Goal: Obtain resource: Download file/media

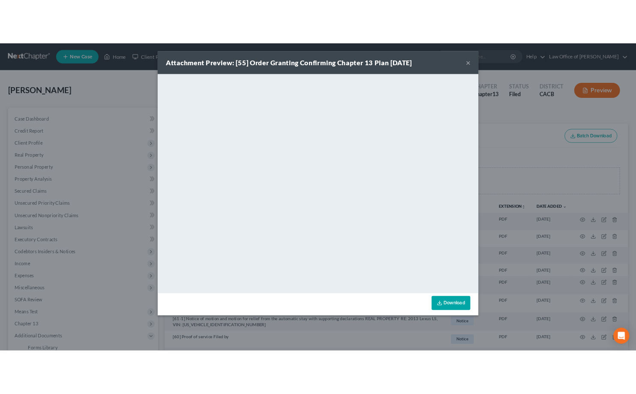
scroll to position [268, 0]
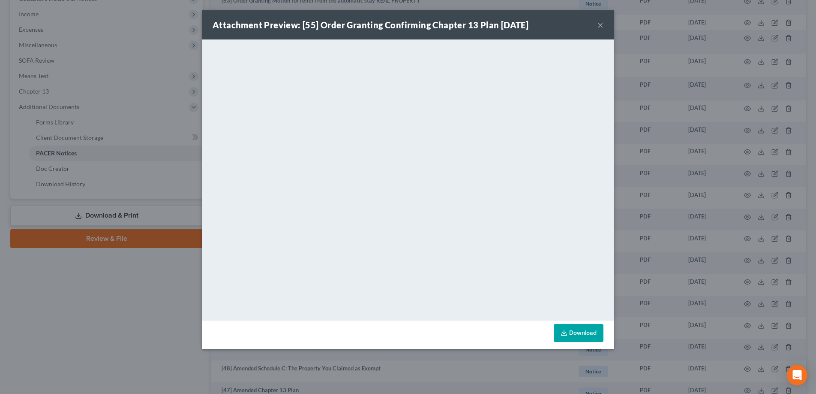
click at [599, 27] on button "×" at bounding box center [601, 25] width 6 height 10
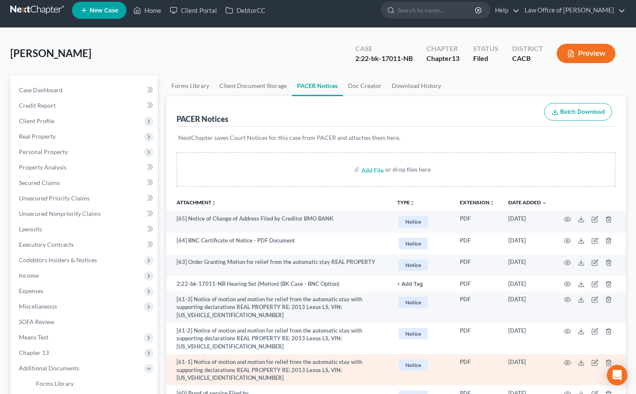
scroll to position [0, 0]
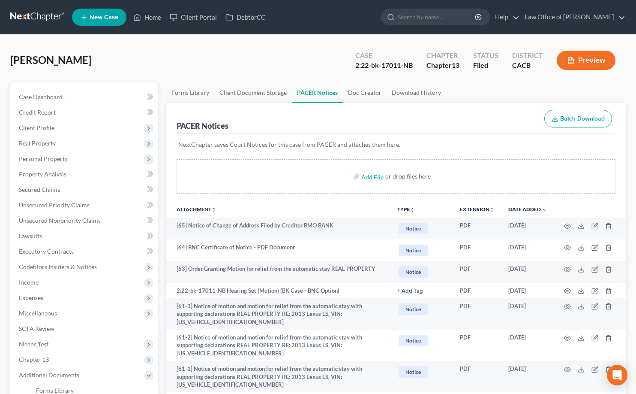
click at [44, 19] on link at bounding box center [37, 16] width 55 height 15
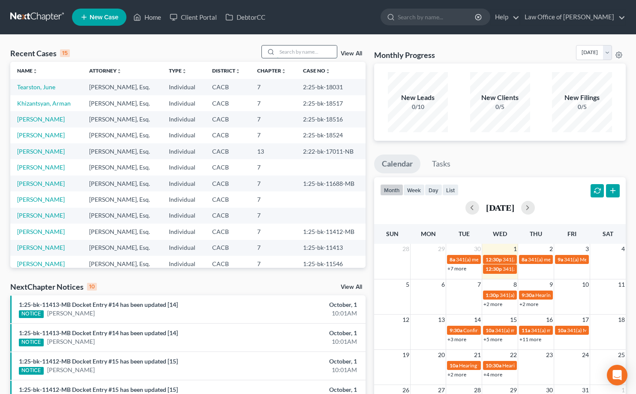
click at [289, 53] on input "search" at bounding box center [307, 51] width 60 height 12
click at [288, 53] on input "search" at bounding box center [307, 51] width 60 height 12
type input "joseph"
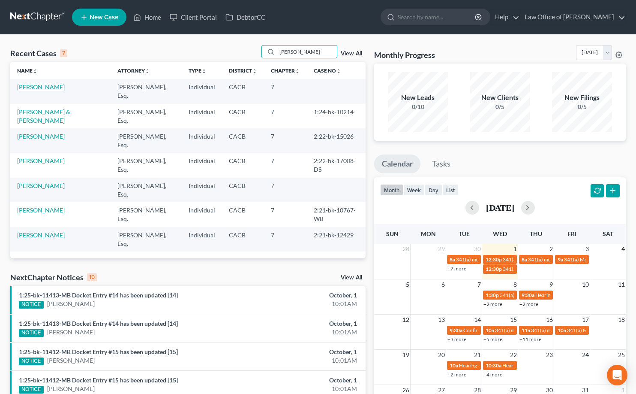
click at [56, 89] on link "Golestanian, Joseph" at bounding box center [41, 86] width 48 height 7
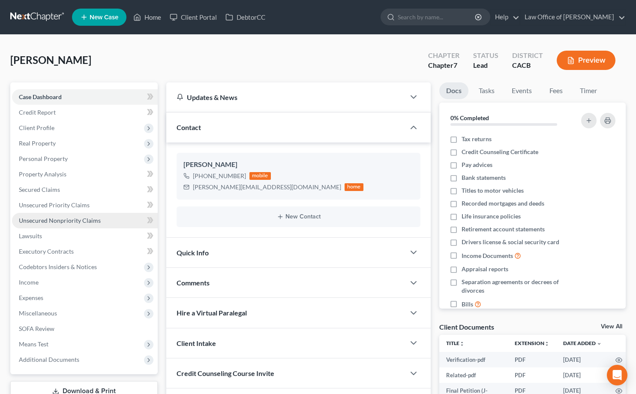
click at [83, 220] on span "Unsecured Nonpriority Claims" at bounding box center [60, 219] width 82 height 7
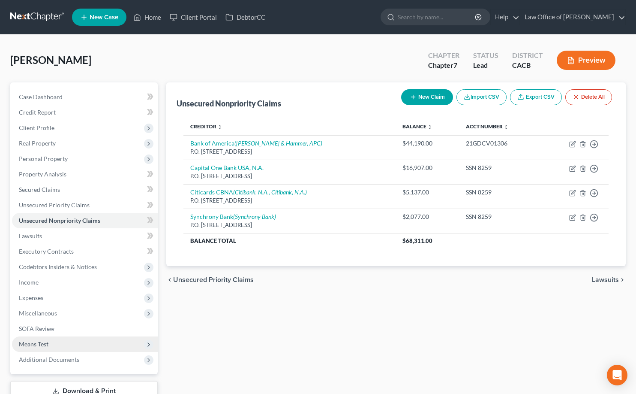
click at [53, 344] on span "Means Test" at bounding box center [85, 343] width 146 height 15
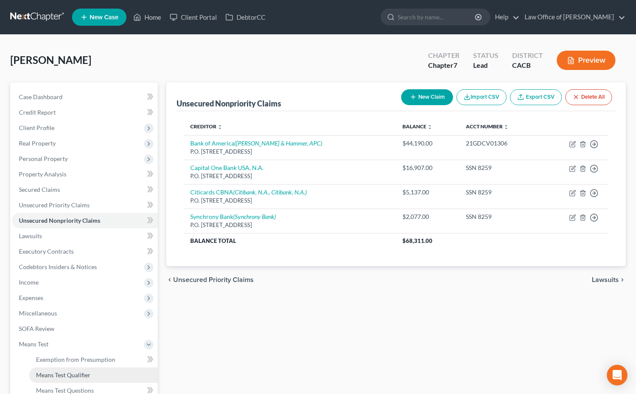
click at [70, 374] on span "Means Test Qualifier" at bounding box center [63, 374] width 54 height 7
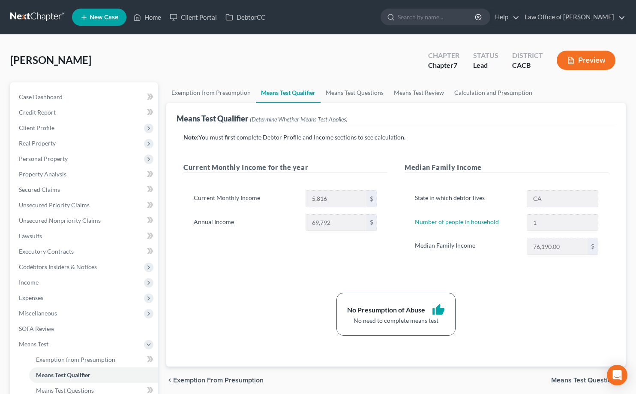
scroll to position [119, 0]
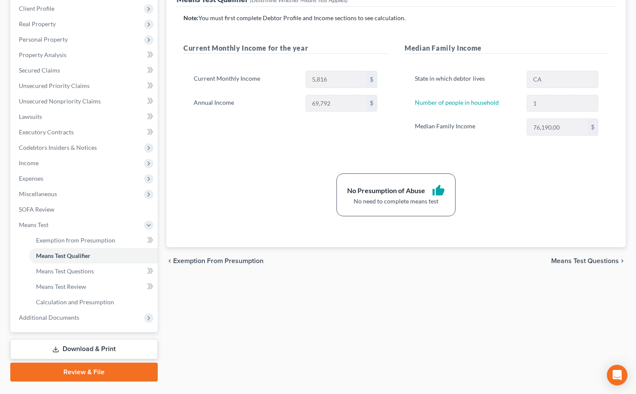
click at [100, 344] on link "Download & Print" at bounding box center [83, 349] width 147 height 20
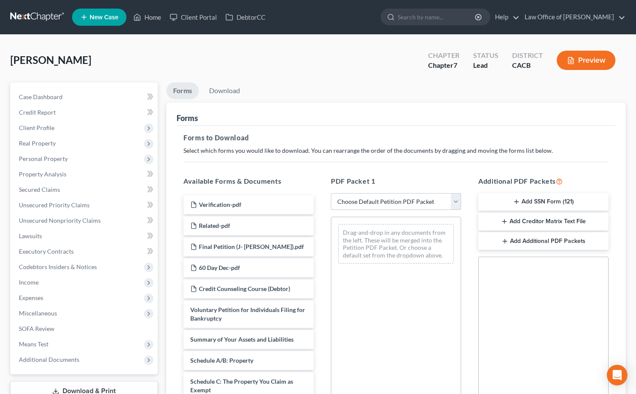
click at [361, 204] on select "Choose Default Petition PDF Packet Complete Bankruptcy Petition (all forms and …" at bounding box center [396, 201] width 130 height 17
select select "0"
click at [331, 193] on select "Choose Default Petition PDF Packet Complete Bankruptcy Petition (all forms and …" at bounding box center [396, 201] width 130 height 17
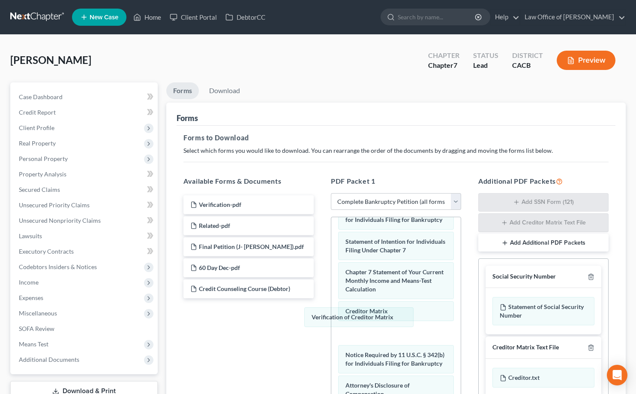
drag, startPoint x: 370, startPoint y: 318, endPoint x: 197, endPoint y: 334, distance: 173.9
click at [331, 334] on div "Verification of Creditor Matrix Voluntary Petition for Individuals Filing for B…" at bounding box center [395, 173] width 129 height 558
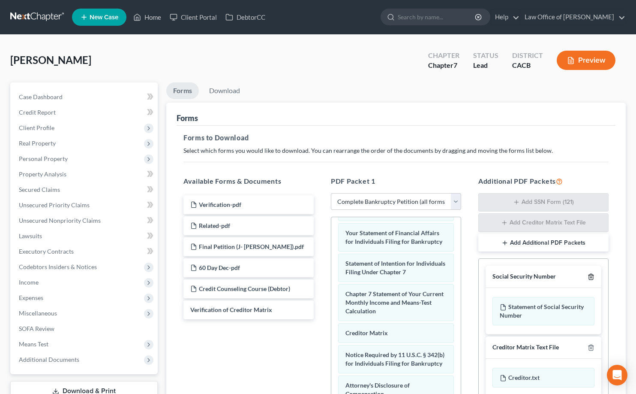
click at [592, 276] on icon "button" at bounding box center [591, 276] width 7 height 7
click at [592, 344] on icon "button" at bounding box center [591, 347] width 7 height 7
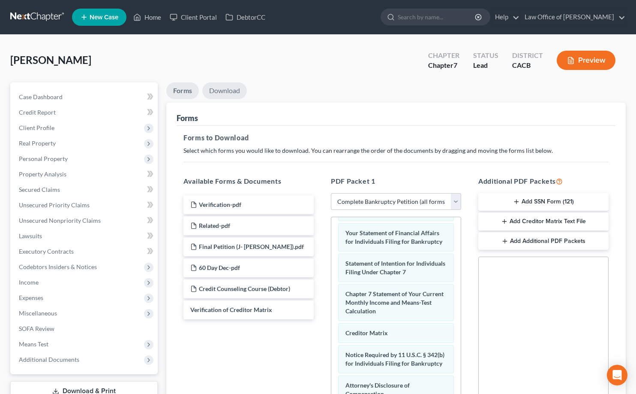
click at [223, 93] on link "Download" at bounding box center [224, 90] width 45 height 17
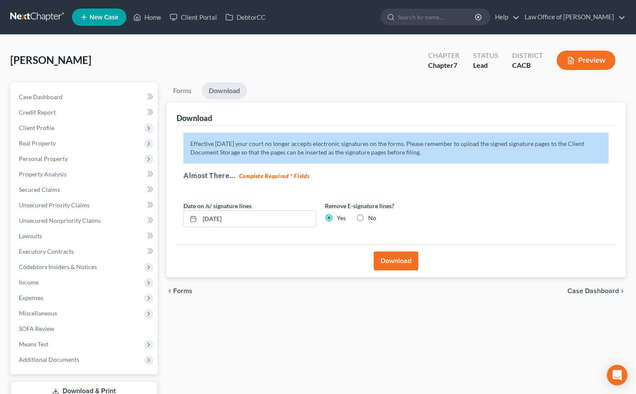
click at [368, 215] on label "No" at bounding box center [372, 217] width 8 height 9
click at [372, 215] on input "No" at bounding box center [375, 216] width 6 height 6
radio input "true"
radio input "false"
click at [398, 270] on button "Download" at bounding box center [396, 260] width 45 height 19
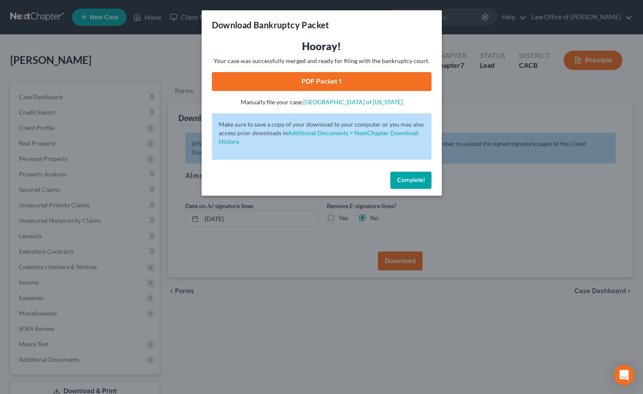
click at [320, 86] on link "PDF Packet 1" at bounding box center [321, 81] width 219 height 19
click at [410, 180] on span "Complete!" at bounding box center [410, 179] width 27 height 7
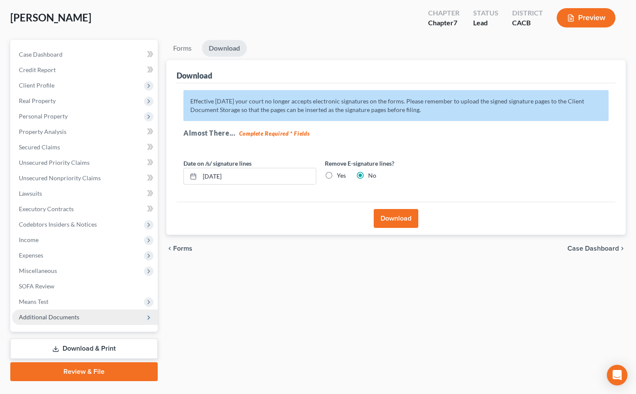
scroll to position [61, 0]
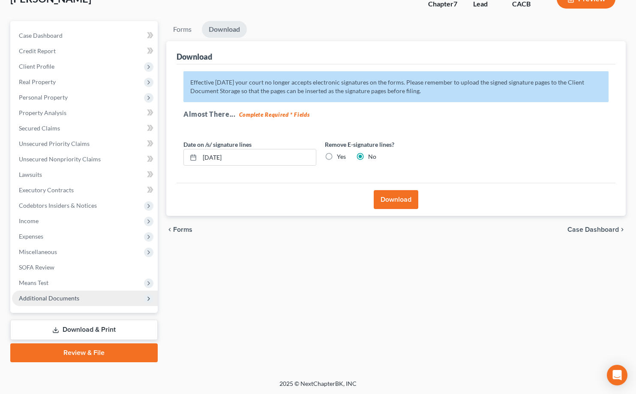
drag, startPoint x: 81, startPoint y: 301, endPoint x: 78, endPoint y: 296, distance: 6.3
click at [81, 301] on span "Additional Documents" at bounding box center [85, 297] width 146 height 15
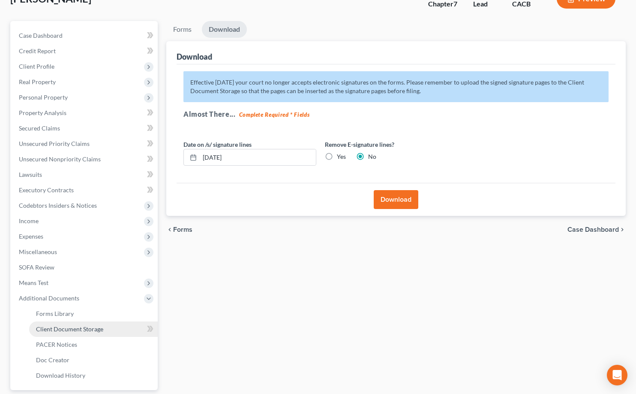
click at [90, 332] on link "Client Document Storage" at bounding box center [93, 328] width 129 height 15
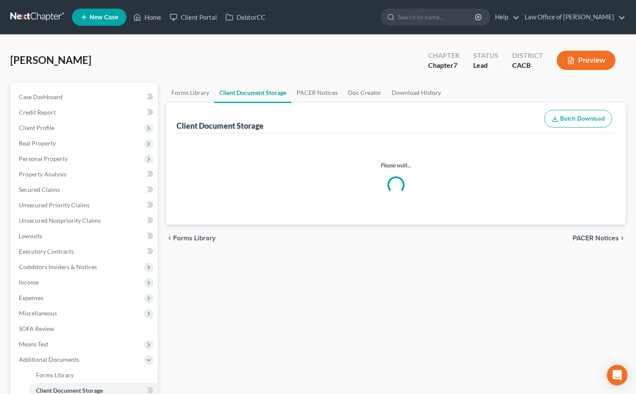
select select "10"
select select "30"
select select "65"
select select "72"
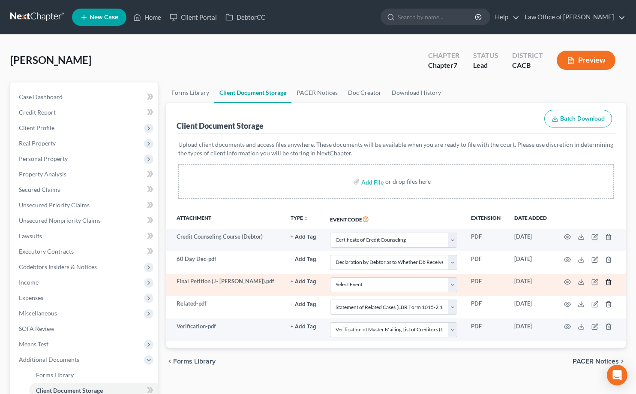
click at [607, 281] on icon "button" at bounding box center [609, 282] width 4 height 6
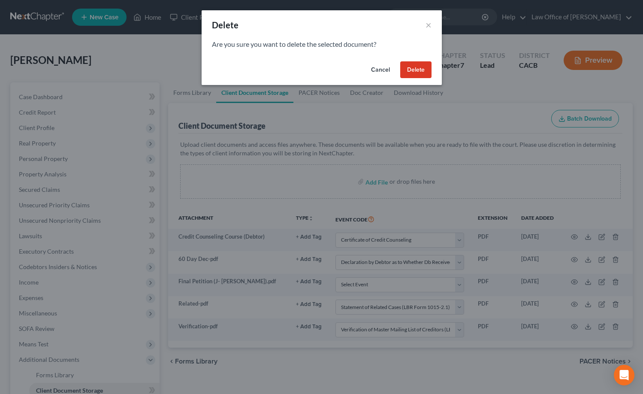
click at [416, 73] on button "Delete" at bounding box center [415, 69] width 31 height 17
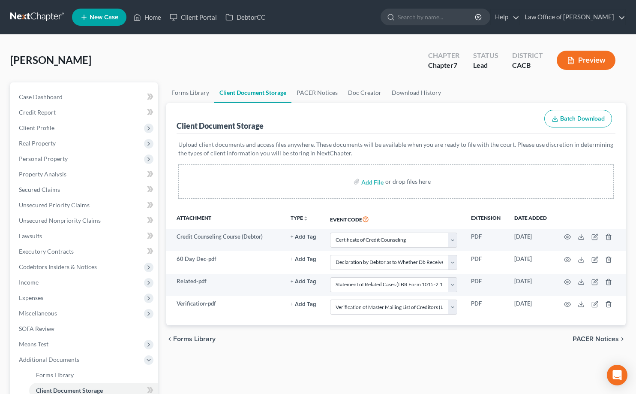
select select "10"
select select "30"
select select "65"
select select "72"
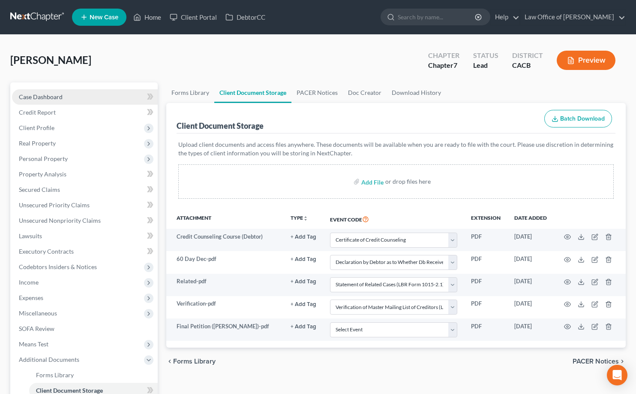
click at [66, 93] on link "Case Dashboard" at bounding box center [85, 96] width 146 height 15
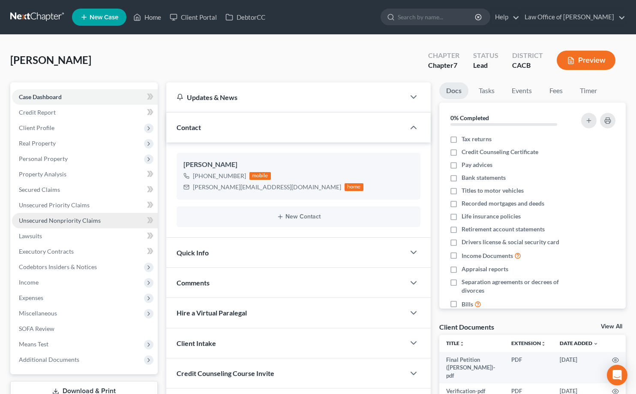
click at [94, 220] on span "Unsecured Nonpriority Claims" at bounding box center [60, 219] width 82 height 7
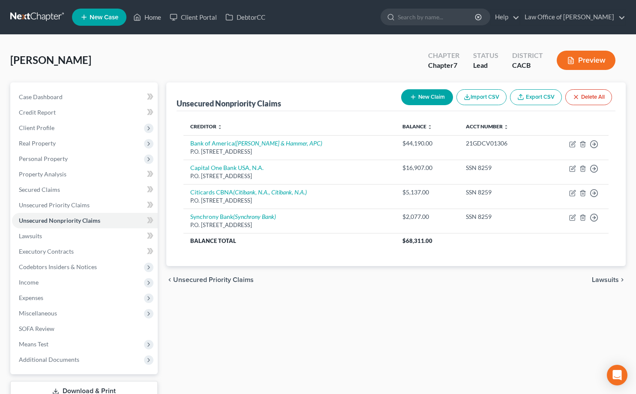
click at [30, 12] on link at bounding box center [37, 16] width 55 height 15
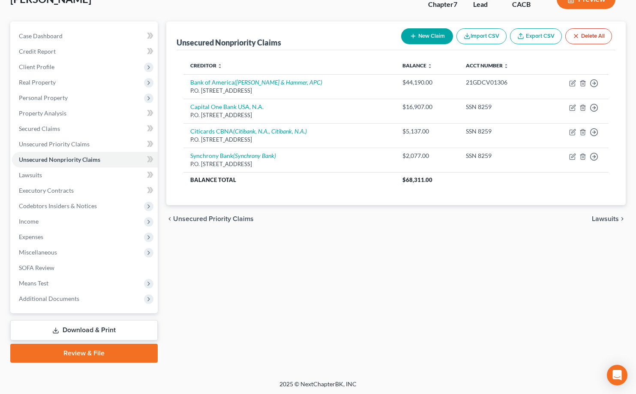
scroll to position [61, 0]
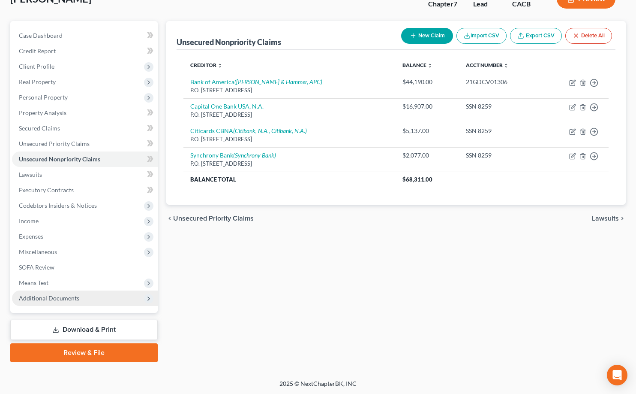
click at [69, 296] on span "Additional Documents" at bounding box center [49, 297] width 60 height 7
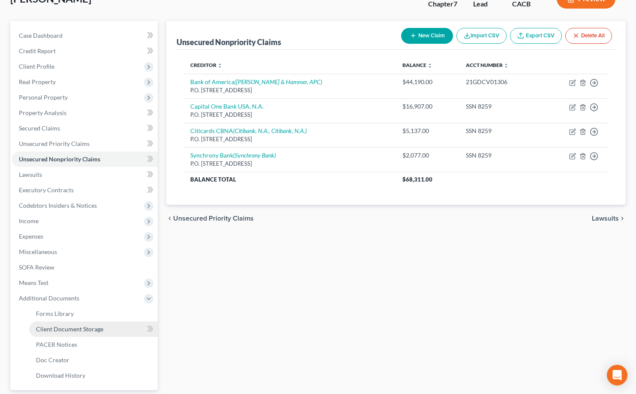
click at [77, 325] on span "Client Document Storage" at bounding box center [69, 328] width 67 height 7
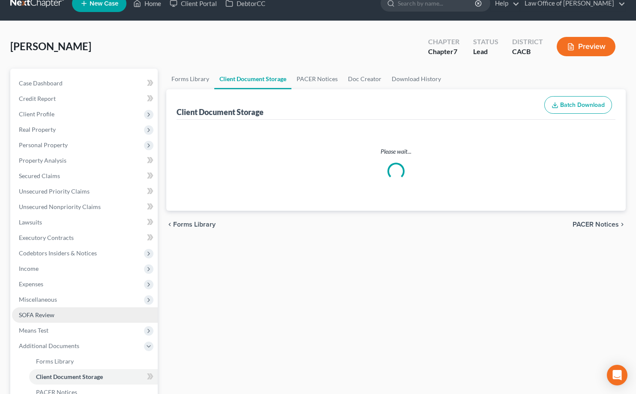
scroll to position [1, 0]
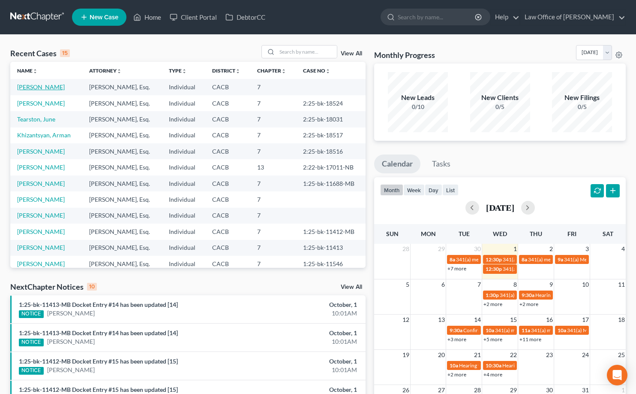
click at [47, 84] on link "Golestanian, Joseph" at bounding box center [41, 86] width 48 height 7
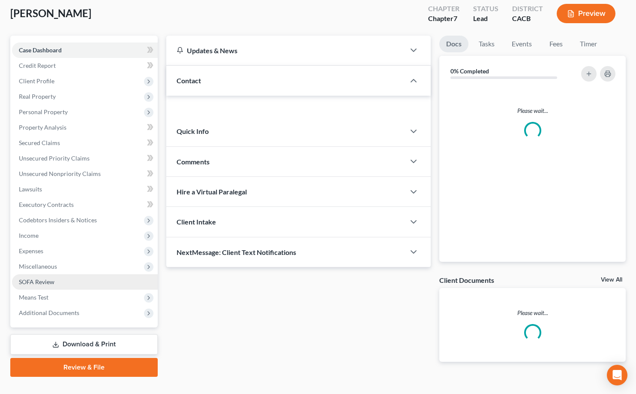
scroll to position [61, 0]
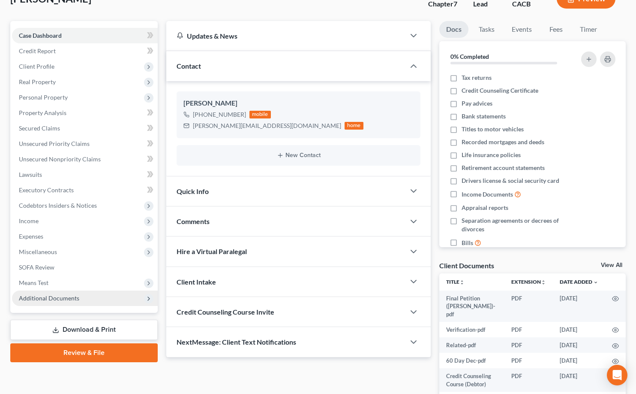
click at [65, 292] on span "Additional Documents" at bounding box center [85, 297] width 146 height 15
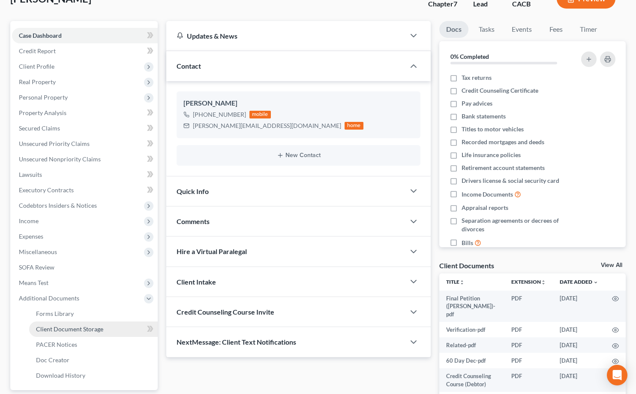
click at [85, 326] on span "Client Document Storage" at bounding box center [69, 328] width 67 height 7
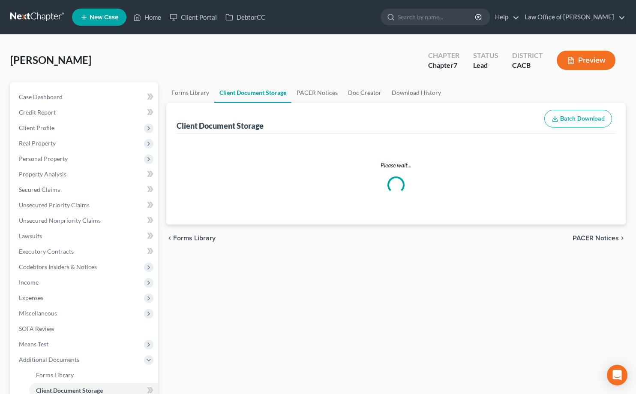
select select "10"
select select "30"
select select "65"
select select "72"
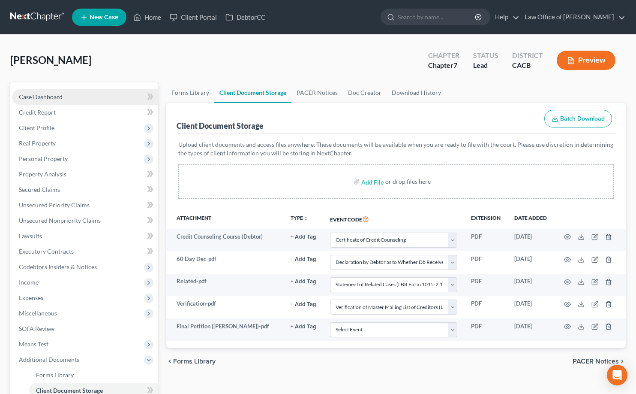
click at [42, 94] on span "Case Dashboard" at bounding box center [41, 96] width 44 height 7
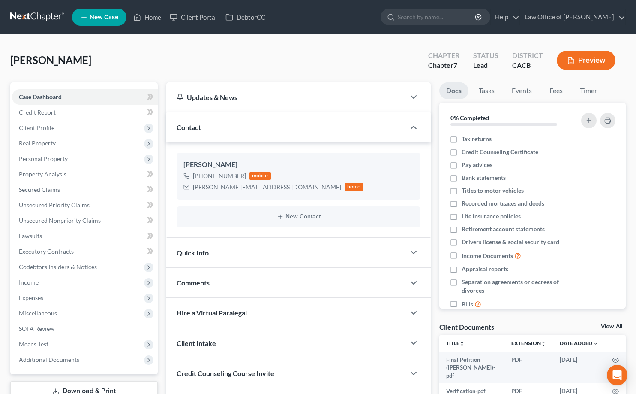
click at [27, 15] on link at bounding box center [37, 16] width 55 height 15
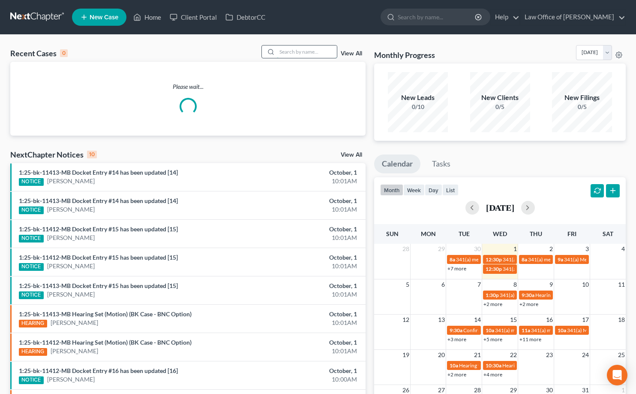
click at [299, 54] on input "search" at bounding box center [307, 51] width 60 height 12
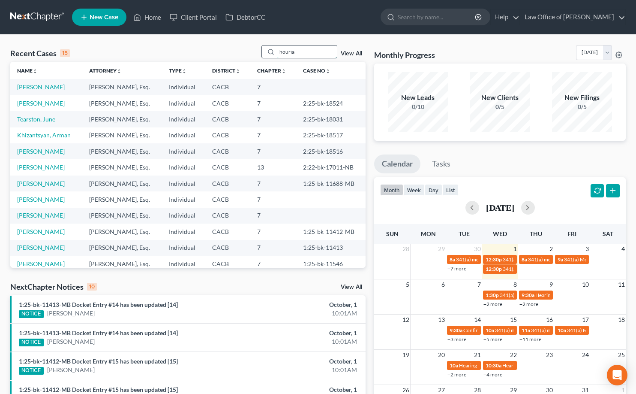
type input "houria"
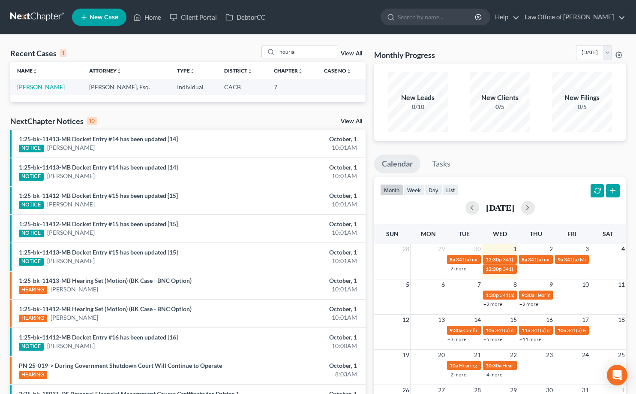
click at [43, 88] on link "Dastjerdi, Houria" at bounding box center [41, 86] width 48 height 7
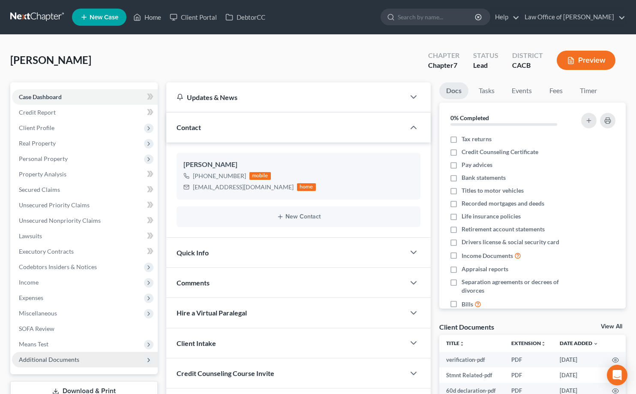
click at [68, 357] on span "Additional Documents" at bounding box center [49, 358] width 60 height 7
click at [84, 387] on span "Client Document Storage" at bounding box center [69, 389] width 67 height 7
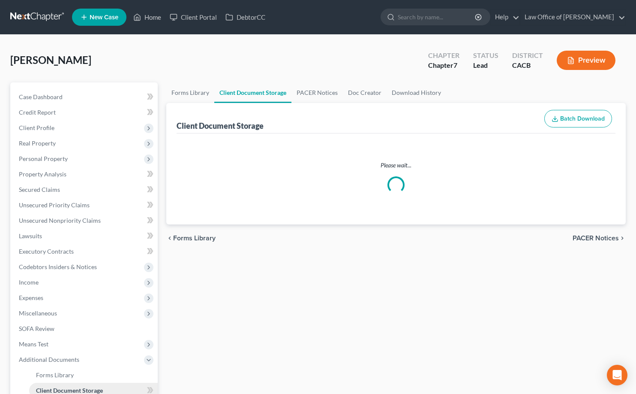
select select "30"
select select "65"
select select "72"
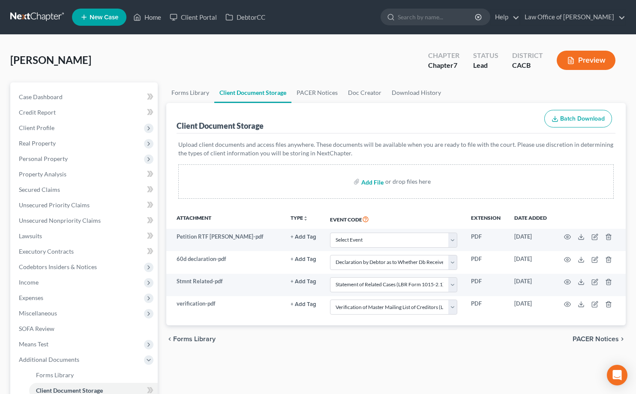
select select "30"
select select "65"
select select "72"
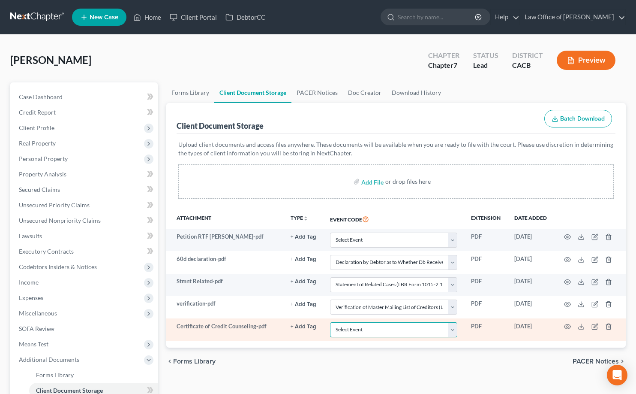
click at [382, 332] on select "Select Event Amended Chapter 11 Plan Amended Chapter 11 Small Business Plan Ame…" at bounding box center [393, 329] width 127 height 15
select select "10"
click at [330, 322] on select "Select Event Amended Chapter 11 Plan Amended Chapter 11 Small Business Plan Ame…" at bounding box center [393, 329] width 127 height 15
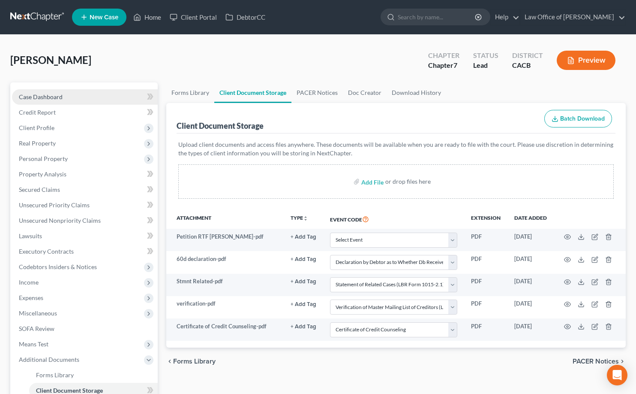
click at [62, 93] on span "Case Dashboard" at bounding box center [41, 96] width 44 height 7
